Goal: Check status: Verify the current state of an ongoing process or item

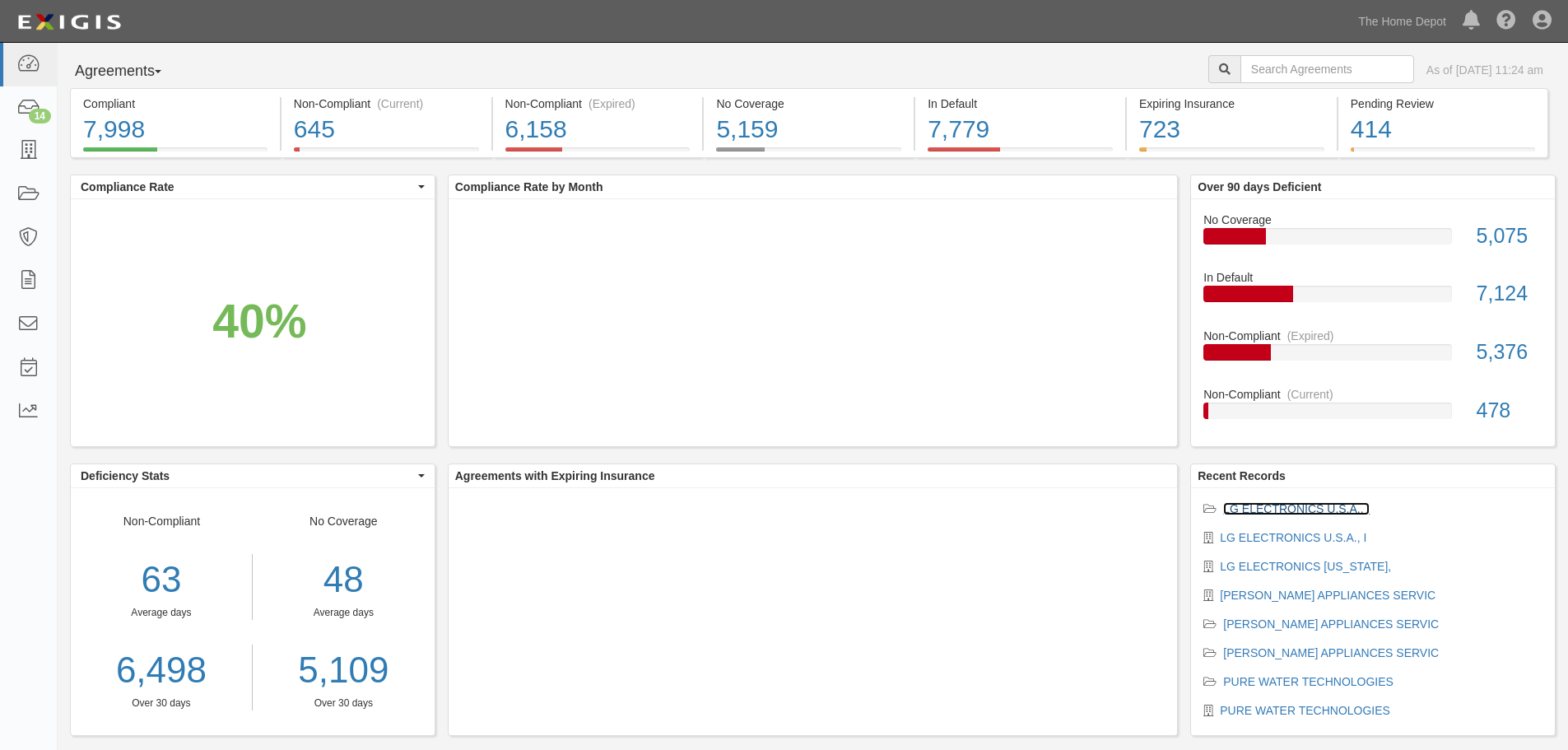
click at [1273, 509] on link "LG ELECTRONICS U.S.A., I" at bounding box center [1296, 508] width 146 height 13
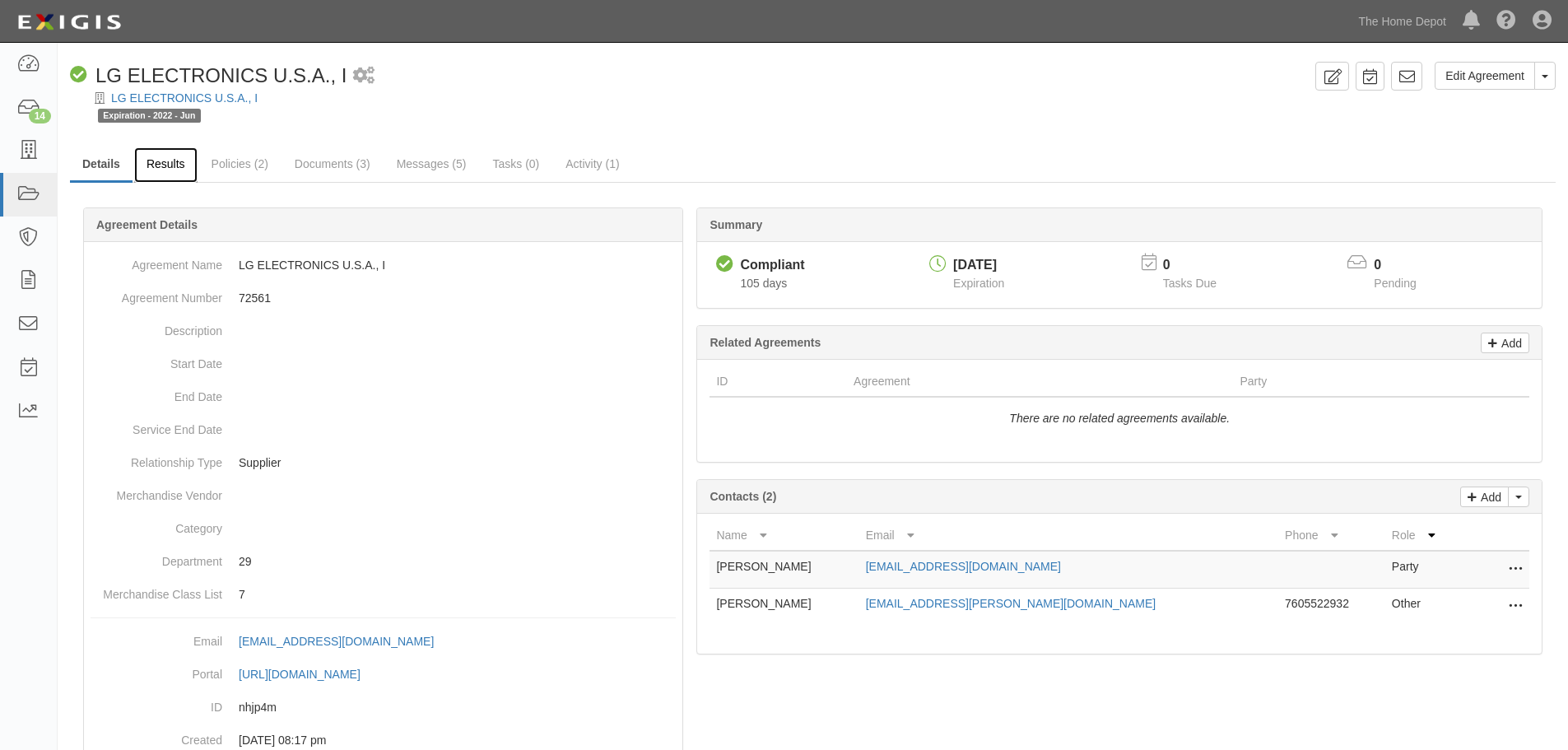
click at [159, 166] on link "Results" at bounding box center [165, 165] width 63 height 36
click at [154, 158] on link "Results" at bounding box center [165, 165] width 63 height 36
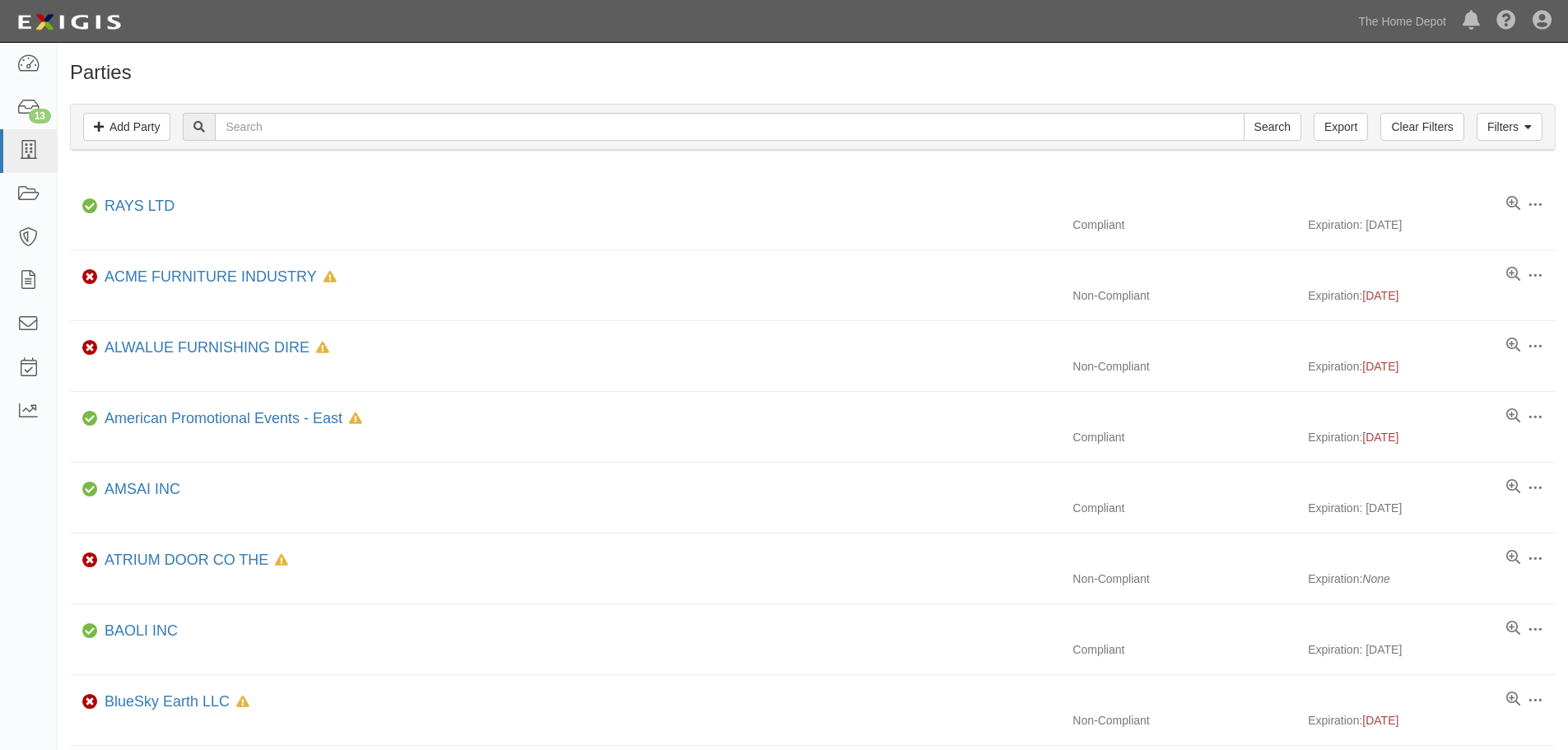
click at [296, 109] on div "Filters Add Party Clear Filters Export Search Filters" at bounding box center [812, 127] width 1484 height 45
click at [294, 120] on input "text" at bounding box center [729, 127] width 1028 height 28
type input "LG"
click at [1244, 113] on input "Search" at bounding box center [1272, 127] width 58 height 28
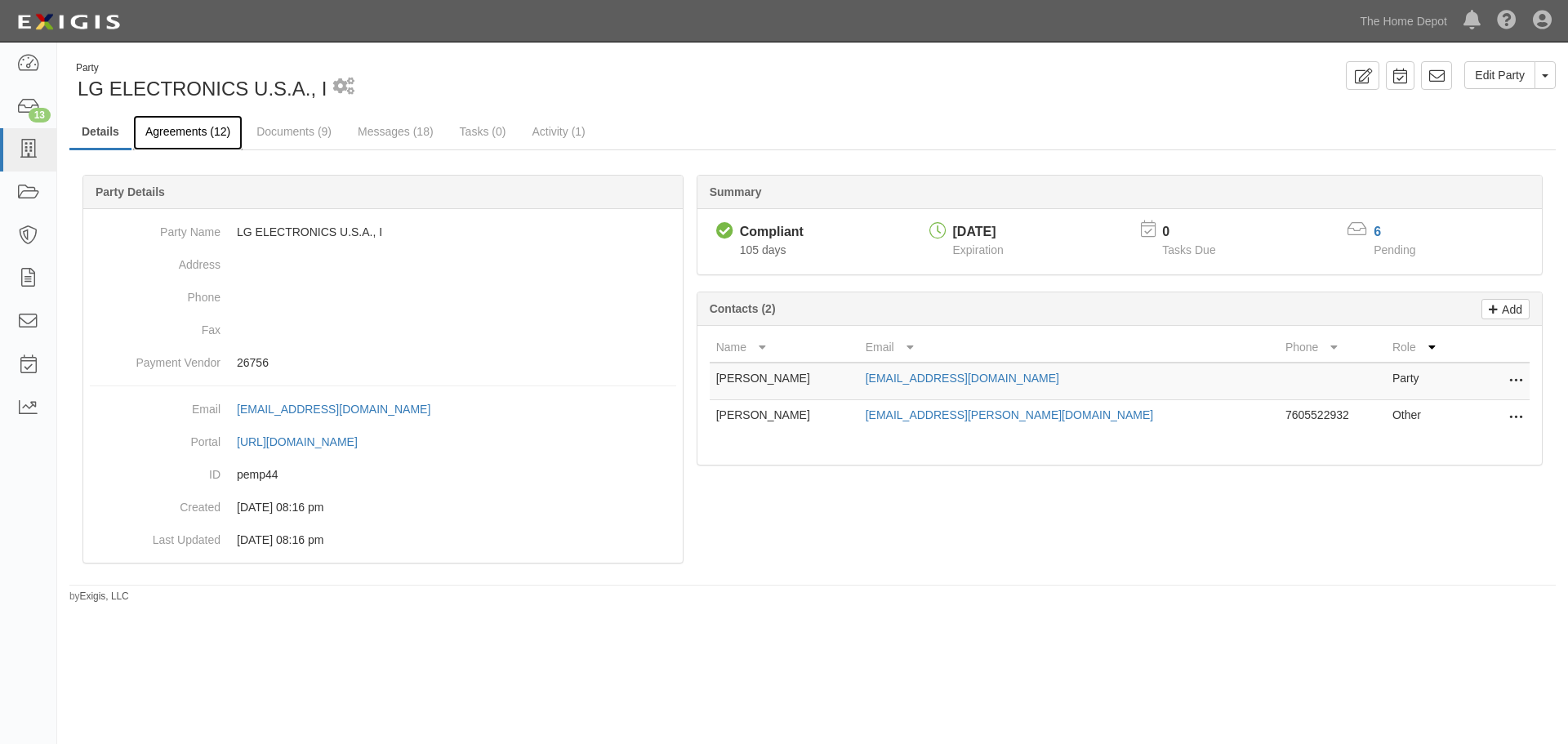
click at [227, 135] on link "Agreements (12)" at bounding box center [188, 132] width 109 height 36
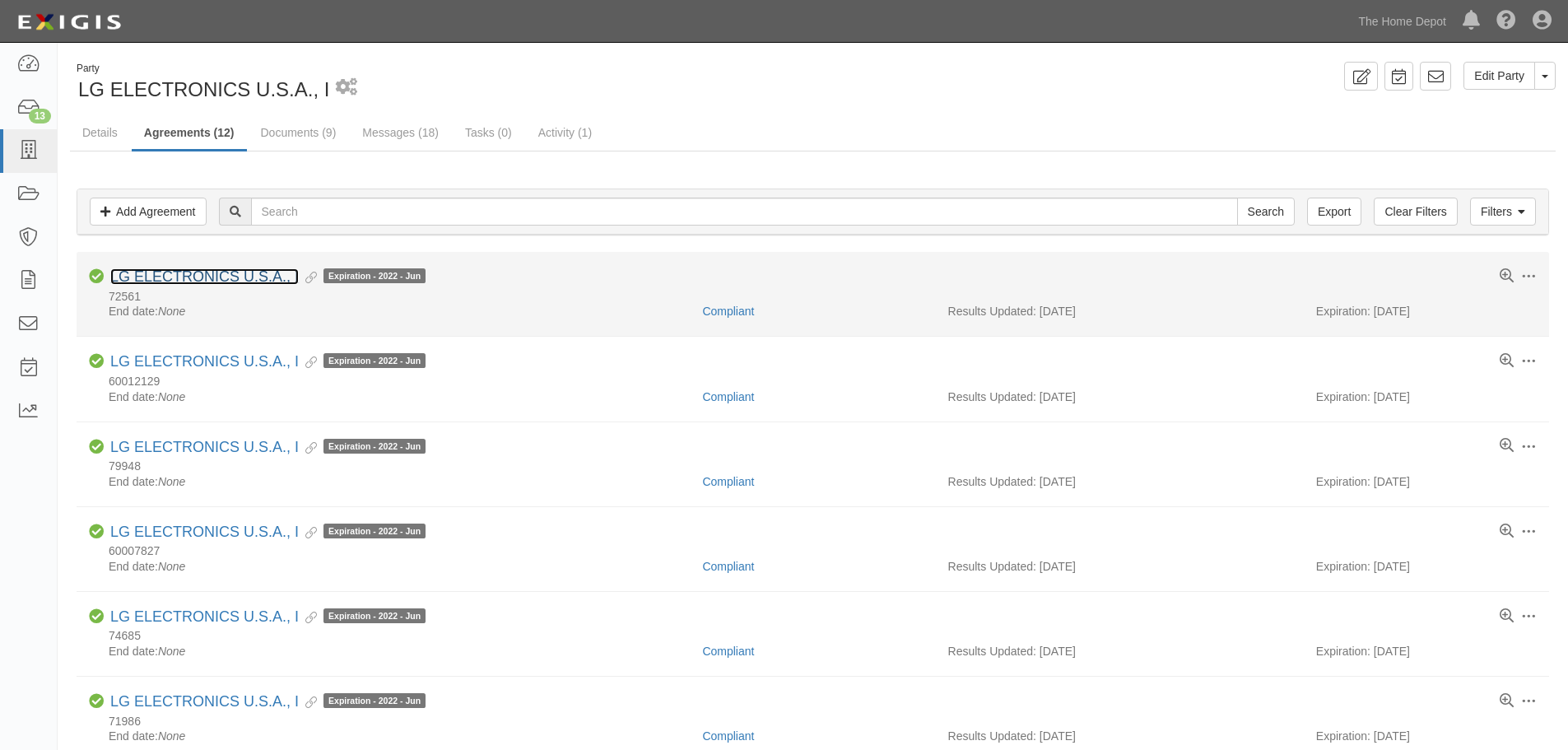
click at [169, 275] on link "LG ELECTRONICS U.S.A., I" at bounding box center [204, 277] width 188 height 17
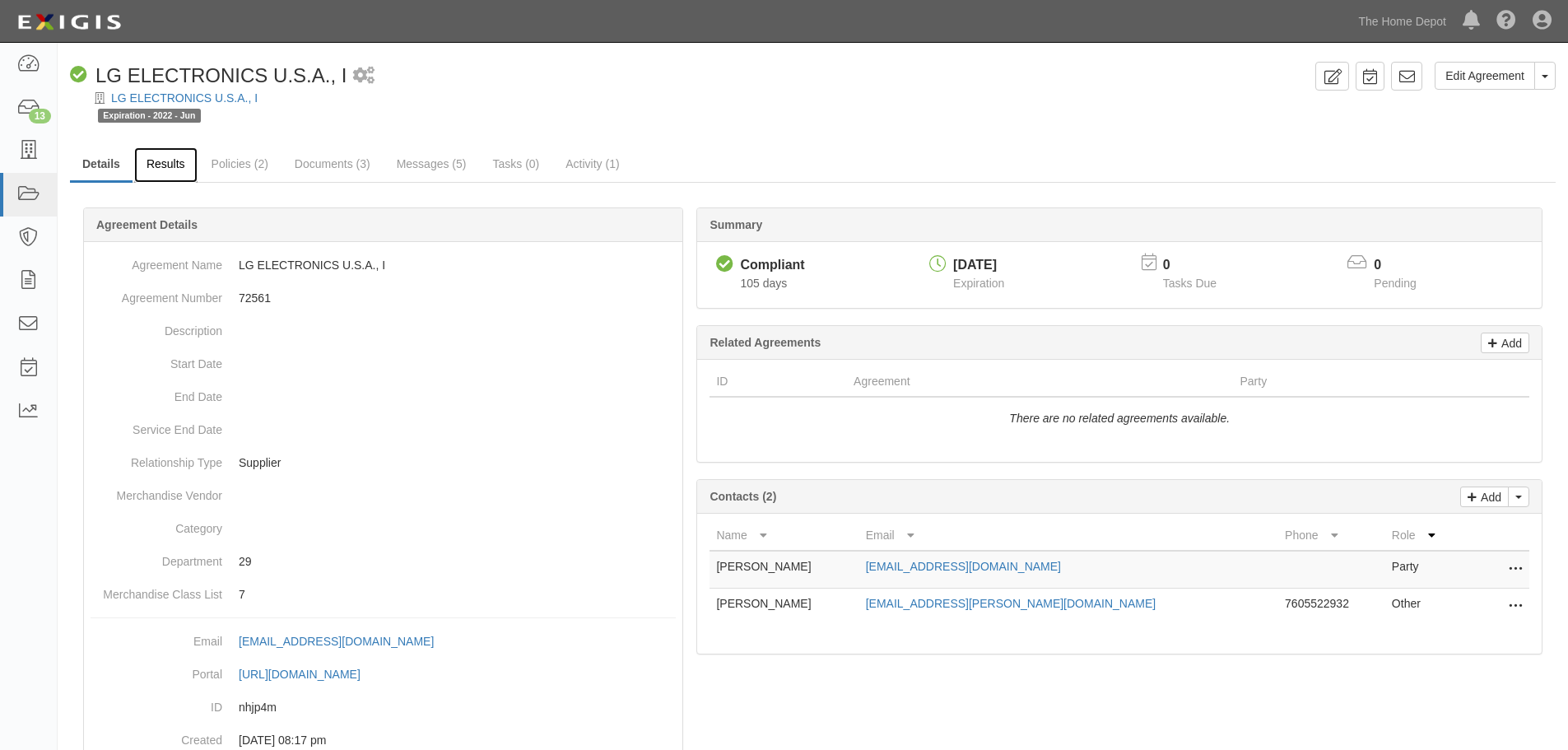
click at [153, 174] on link "Results" at bounding box center [165, 165] width 63 height 36
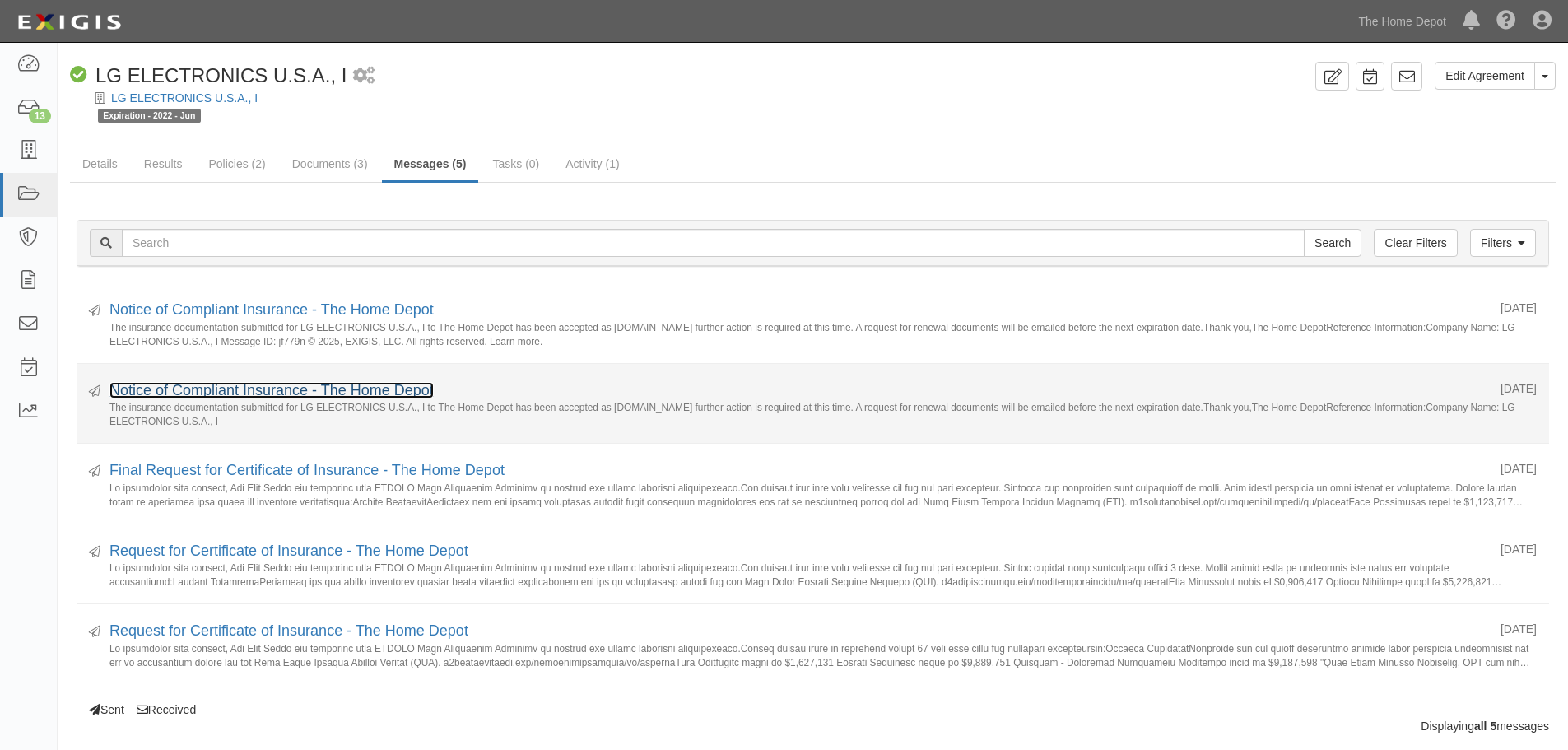
click at [312, 386] on link "Notice of Compliant Insurance - The Home Depot" at bounding box center [271, 391] width 324 height 17
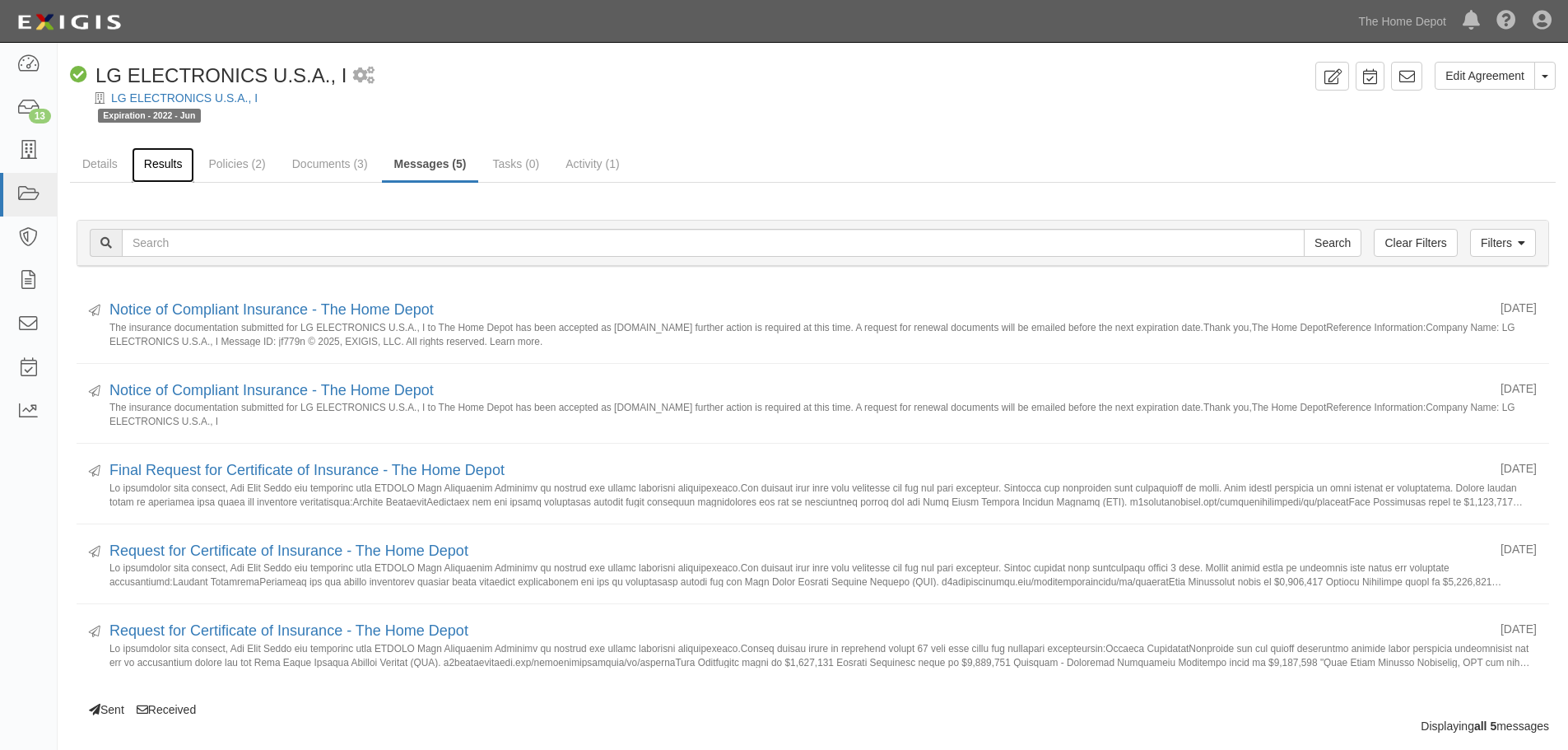
click at [150, 160] on link "Results" at bounding box center [163, 165] width 63 height 36
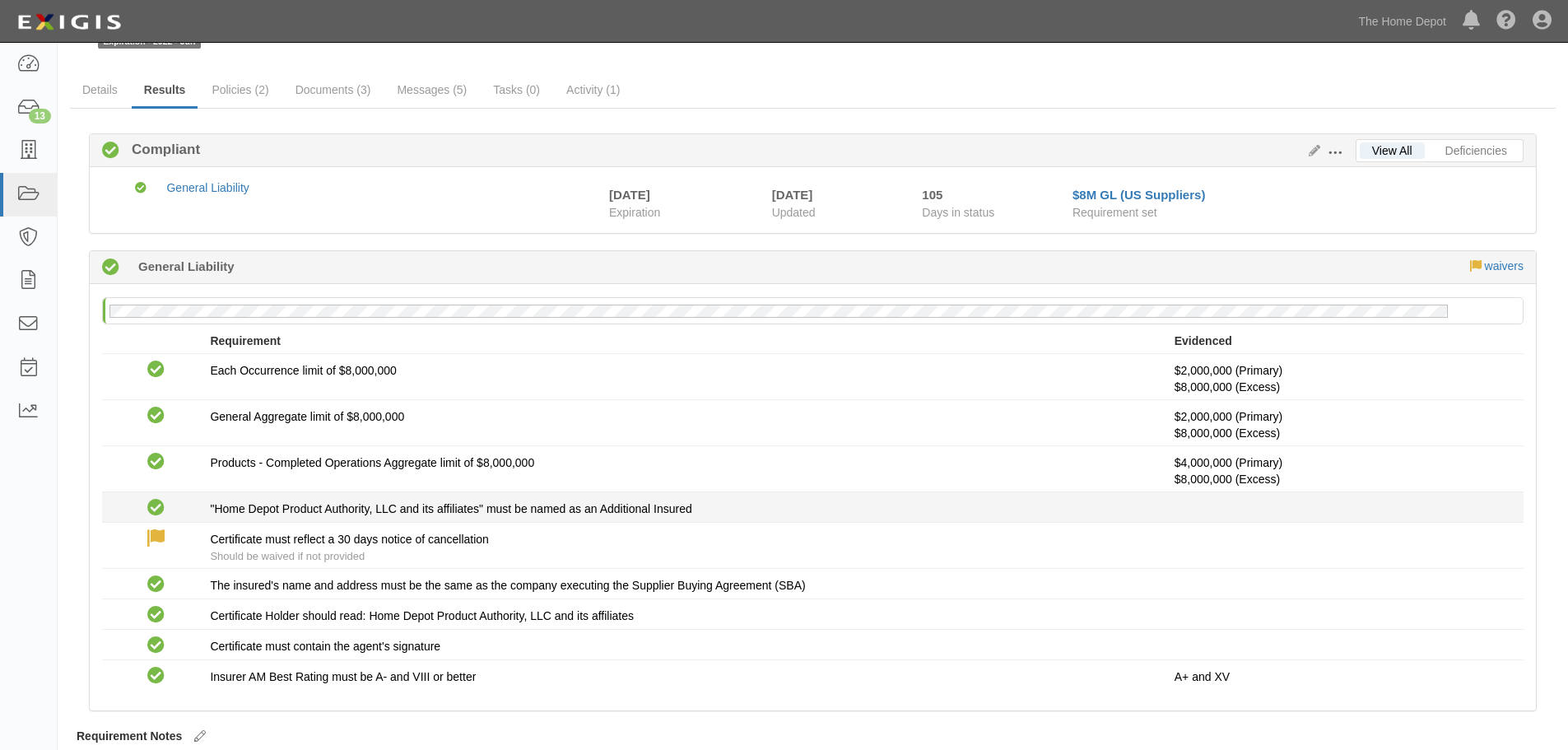
scroll to position [133, 0]
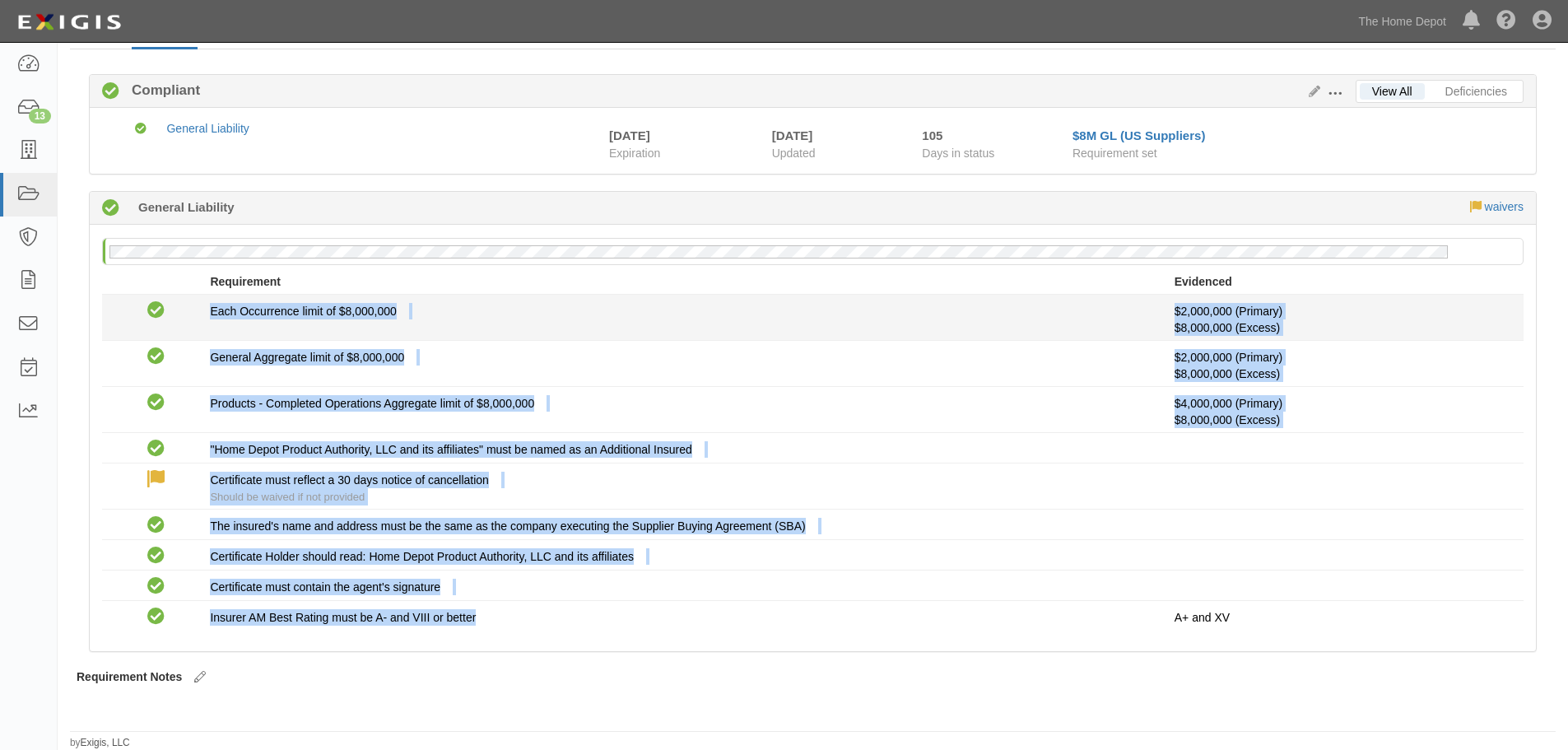
drag, startPoint x: 517, startPoint y: 622, endPoint x: 154, endPoint y: 310, distance: 478.7
click at [154, 310] on div "Compliant Each Occurrence limit of $8,000,000 $2,000,000 (Primary) $8,000,000 (…" at bounding box center [812, 463] width 1422 height 336
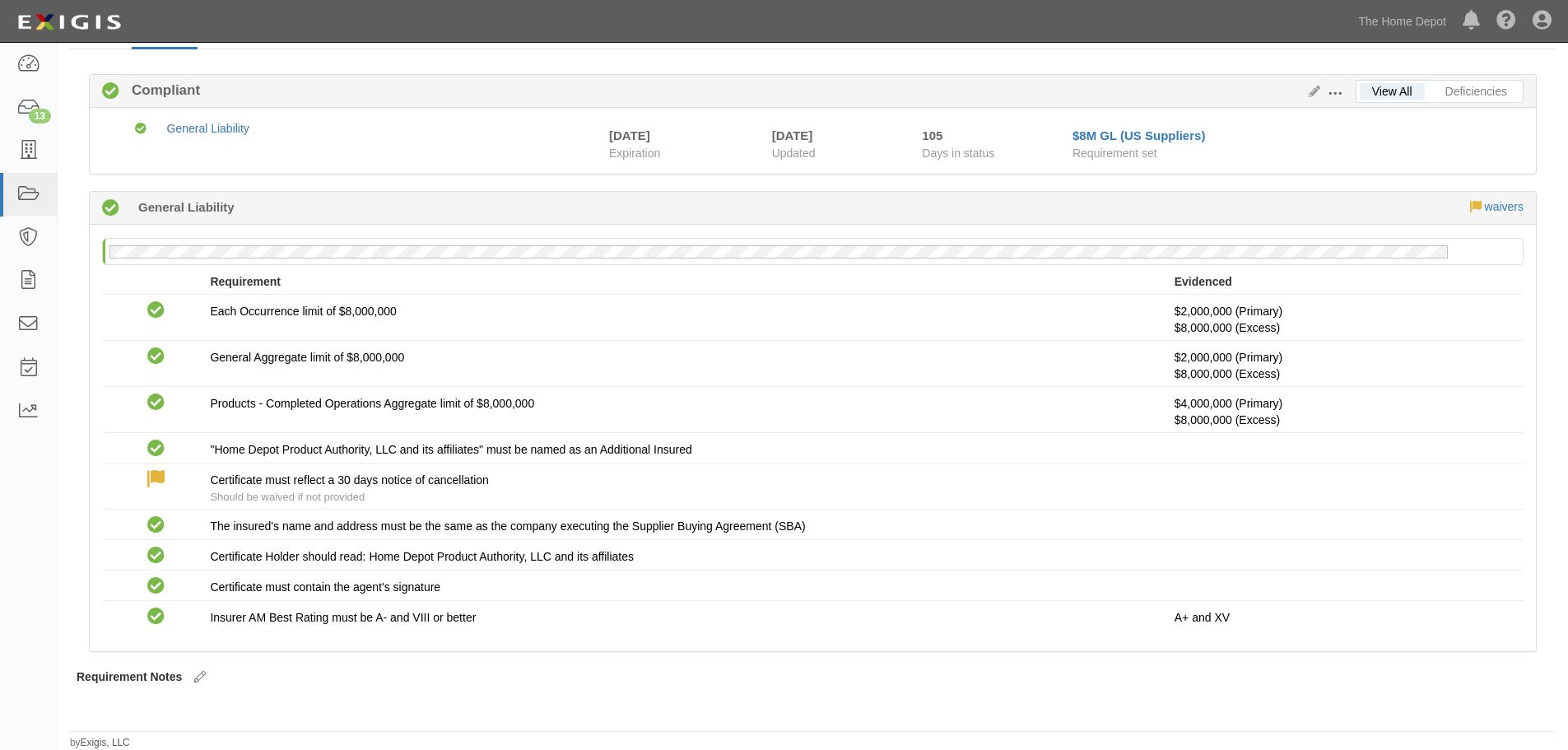
click at [160, 290] on div "Requirement Evidenced" at bounding box center [812, 283] width 1422 height 21
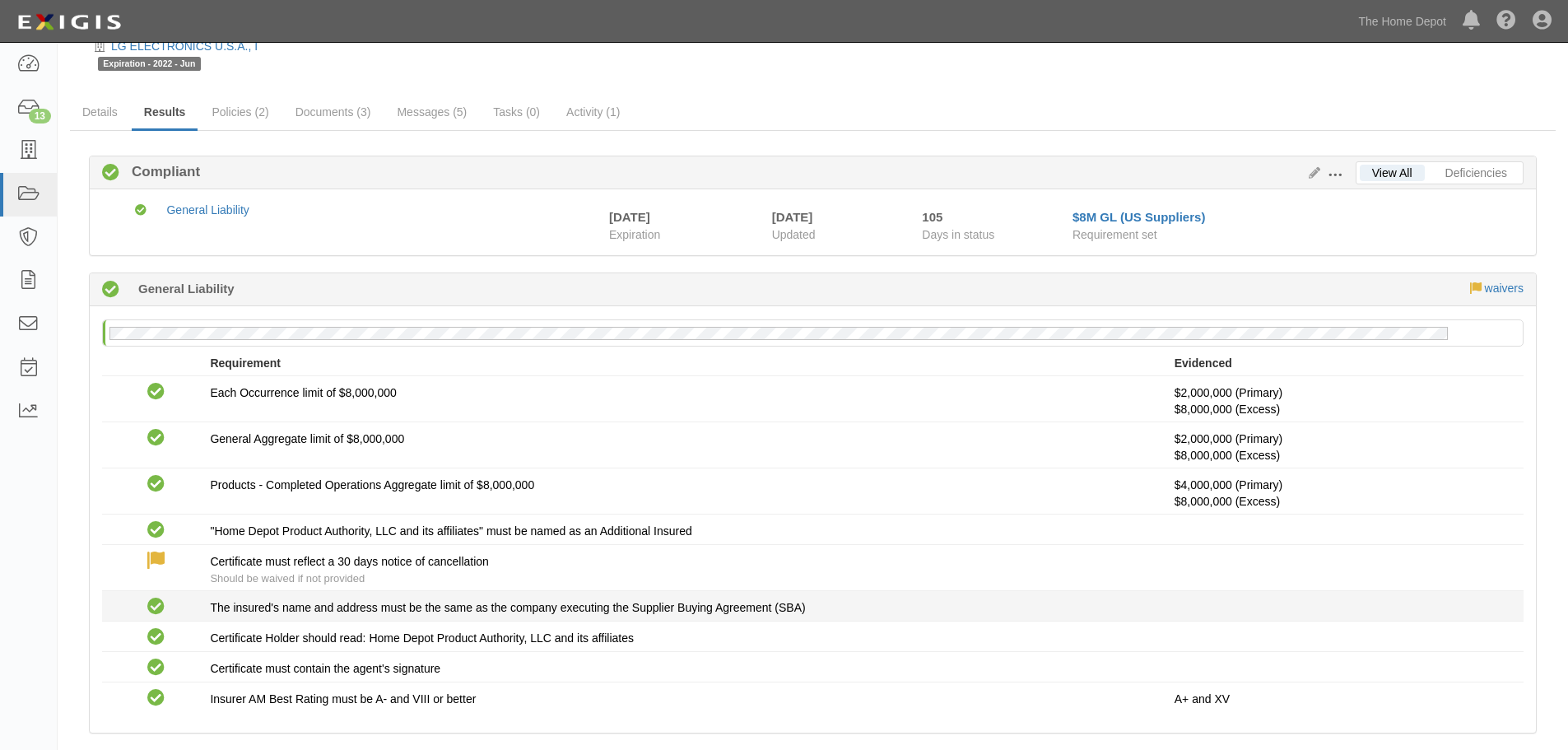
scroll to position [0, 0]
